Goal: Information Seeking & Learning: Learn about a topic

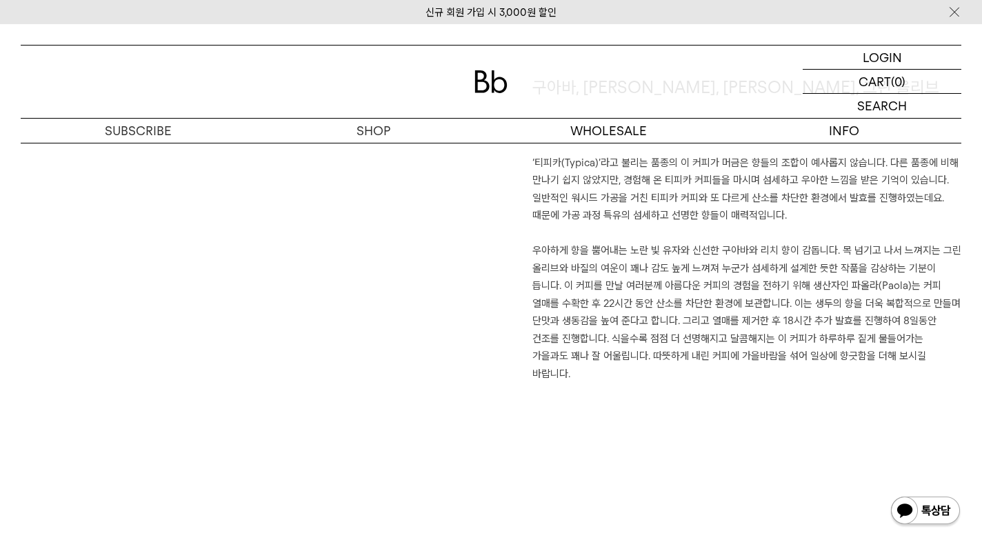
scroll to position [1062, 0]
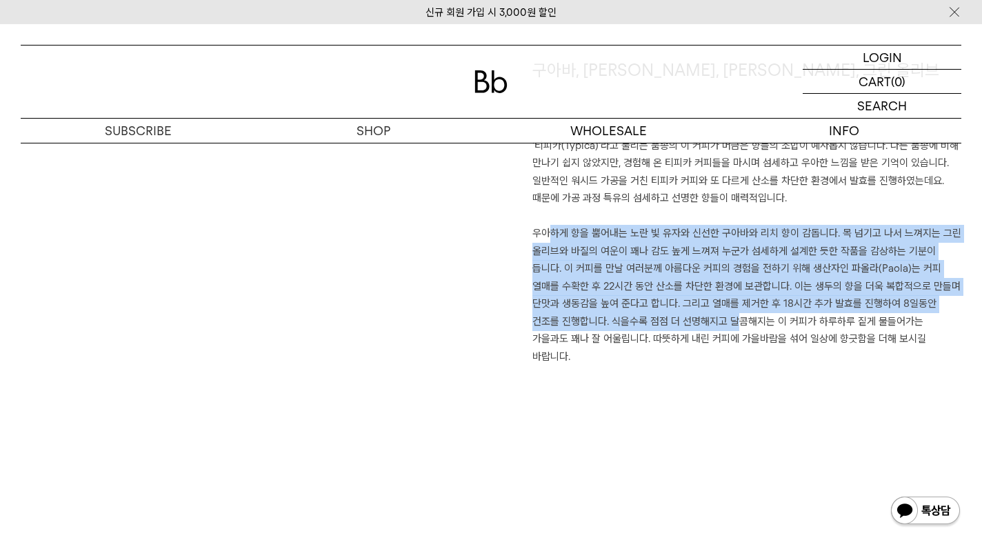
drag, startPoint x: 552, startPoint y: 225, endPoint x: 712, endPoint y: 325, distance: 188.7
click at [712, 325] on p "우아하게 향을 뿜어내는 노란 빛 유자와 신선한 구아바와 리치 향이 감돕니다. 목 넘기고 나서 느껴지는 그린 올리브와 바질의 여운이 꽤나 감도 …" at bounding box center [747, 295] width 429 height 141
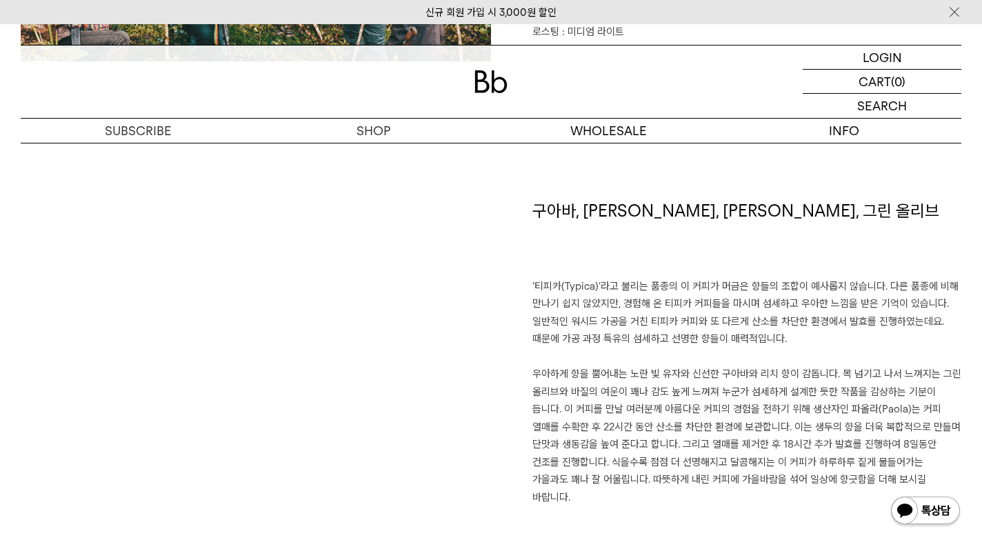
scroll to position [925, 0]
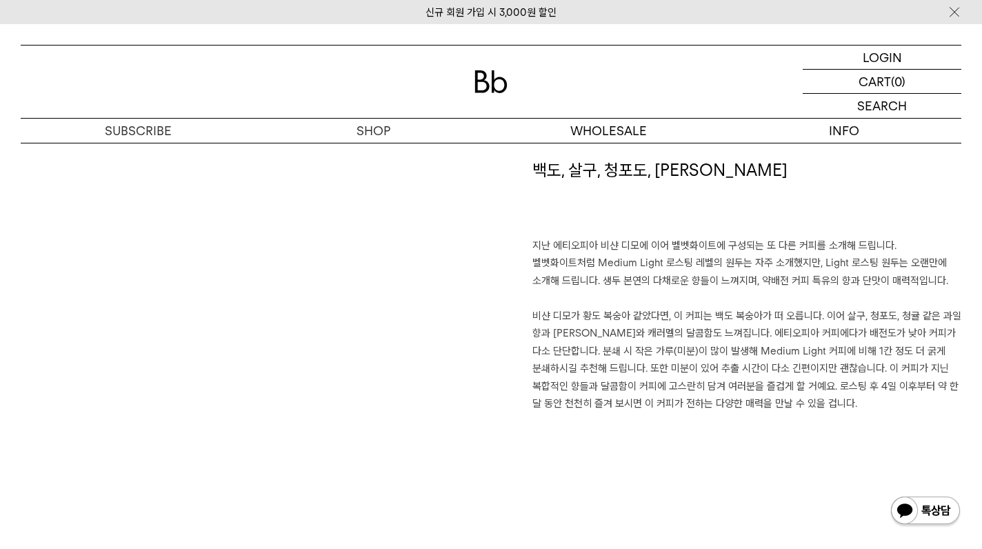
scroll to position [975, 0]
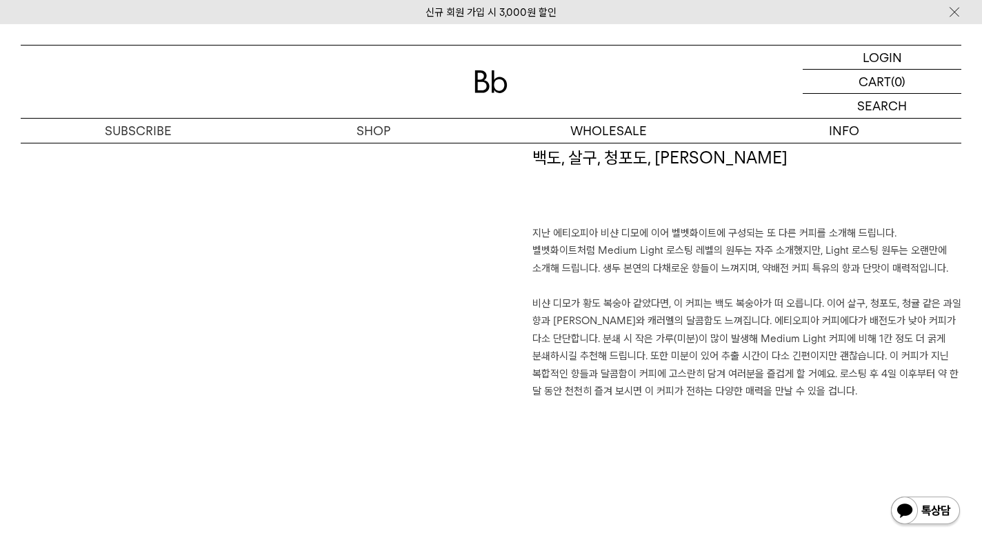
click at [637, 257] on p "지난 에티오피아 비샨 디모에 이어 벨벳화이트에 구성되는 또 다른 커피를 소개해 드립니다. 벨벳화이트처럼 Medium Light 로스팅 레벨의 …" at bounding box center [747, 313] width 429 height 176
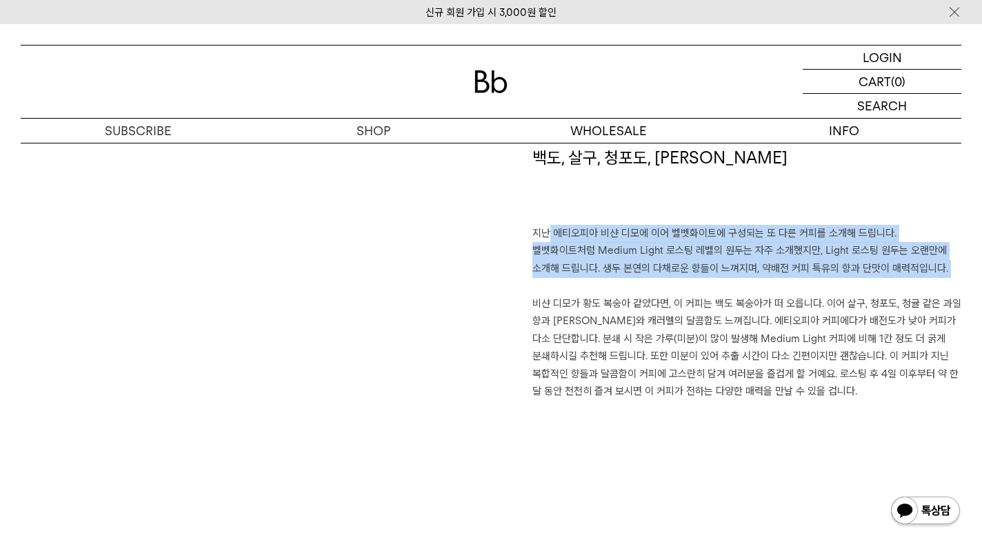
click at [637, 257] on p "지난 에티오피아 비샨 디모에 이어 벨벳화이트에 구성되는 또 다른 커피를 소개해 드립니다. 벨벳화이트처럼 Medium Light 로스팅 레벨의 …" at bounding box center [747, 313] width 429 height 176
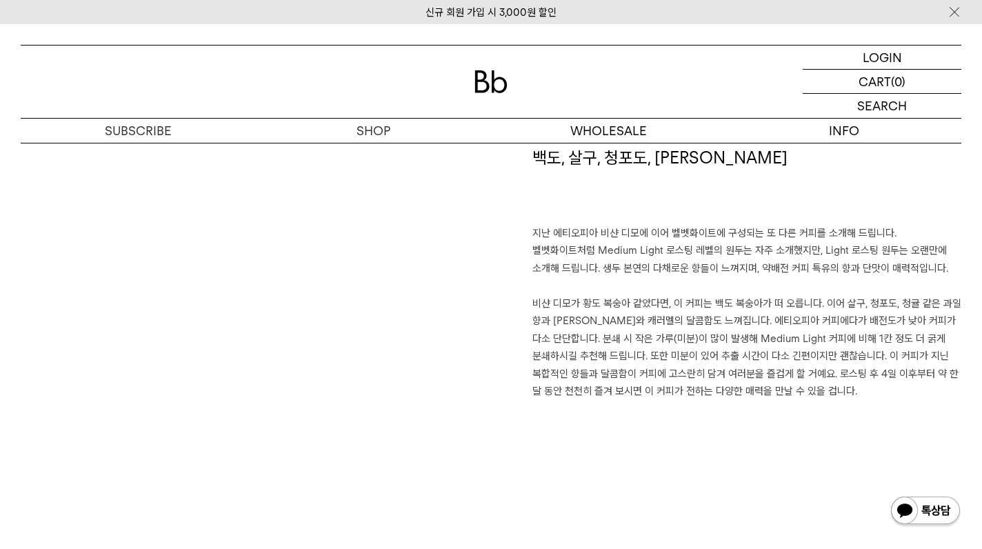
click at [637, 257] on p "지난 에티오피아 비샨 디모에 이어 벨벳화이트에 구성되는 또 다른 커피를 소개해 드립니다. 벨벳화이트처럼 Medium Light 로스팅 레벨의 …" at bounding box center [747, 313] width 429 height 176
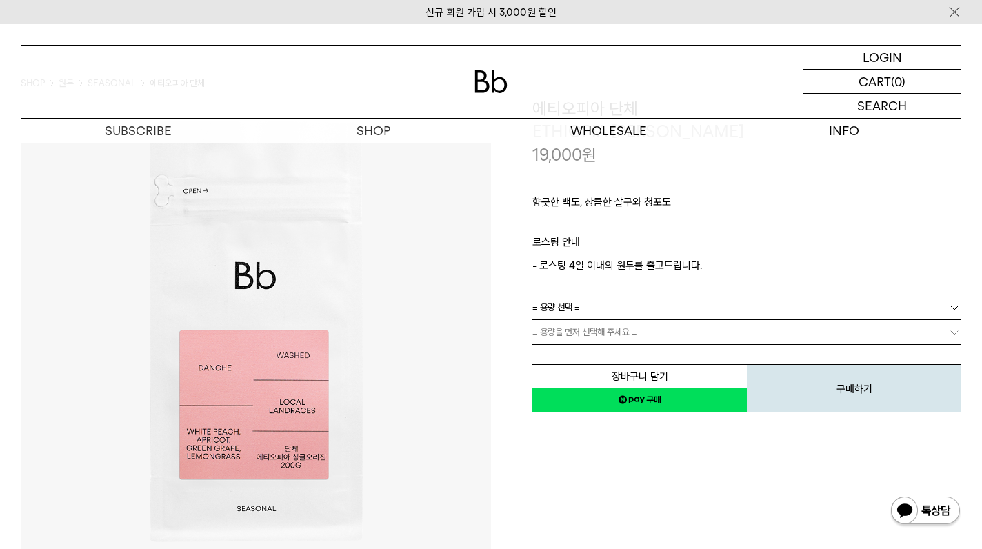
scroll to position [0, 0]
